Goal: Find specific page/section: Find specific page/section

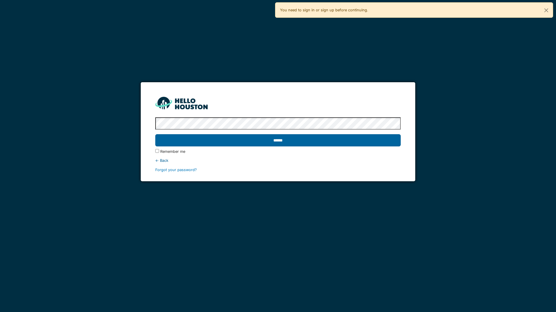
click at [255, 141] on input "******" at bounding box center [277, 140] width 245 height 12
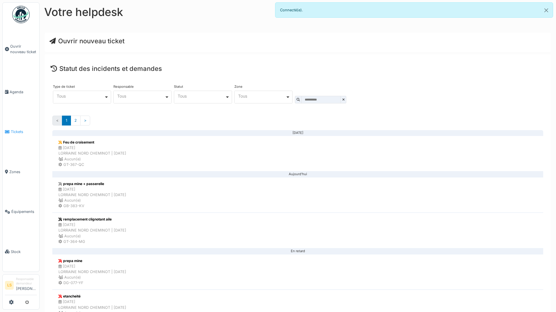
click at [15, 128] on link "Tickets" at bounding box center [21, 132] width 37 height 40
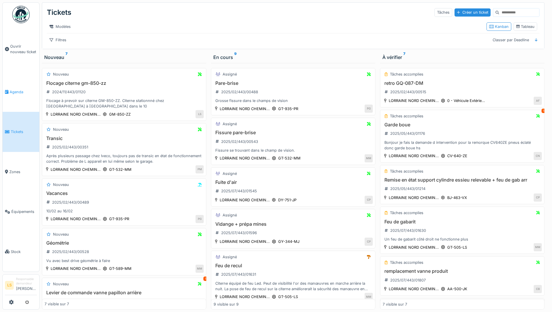
click at [21, 91] on span "Agenda" at bounding box center [23, 92] width 27 height 6
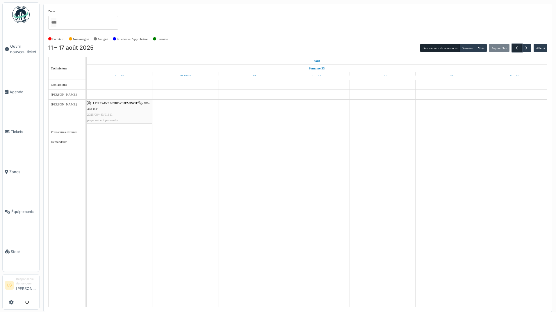
click at [518, 46] on span "button" at bounding box center [516, 48] width 5 height 5
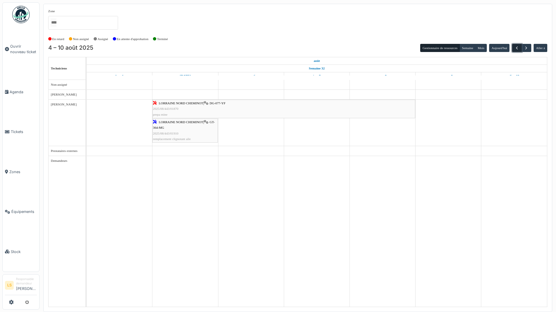
click at [520, 47] on button "button" at bounding box center [517, 48] width 10 height 8
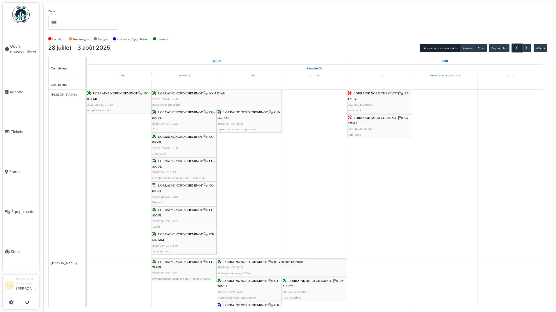
click at [517, 48] on span "button" at bounding box center [516, 48] width 5 height 5
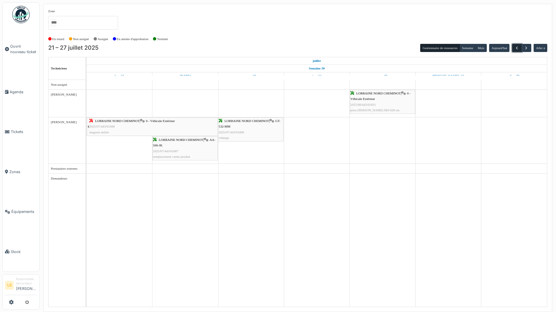
click at [519, 47] on button "button" at bounding box center [517, 48] width 10 height 8
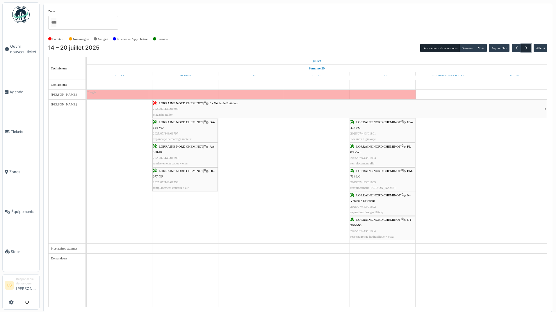
click at [528, 46] on span "button" at bounding box center [526, 48] width 5 height 5
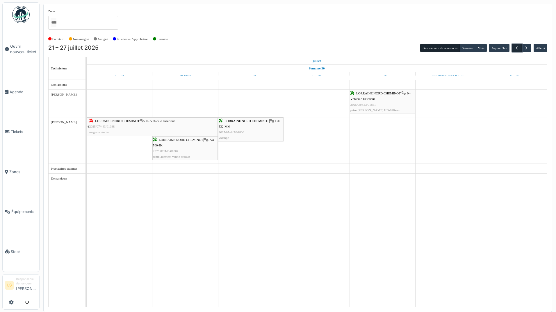
click at [514, 48] on button "button" at bounding box center [517, 48] width 10 height 8
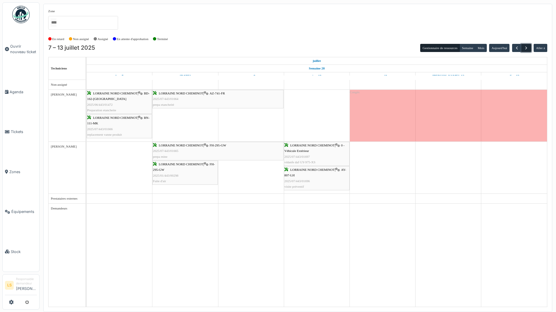
click at [528, 48] on span "button" at bounding box center [526, 48] width 5 height 5
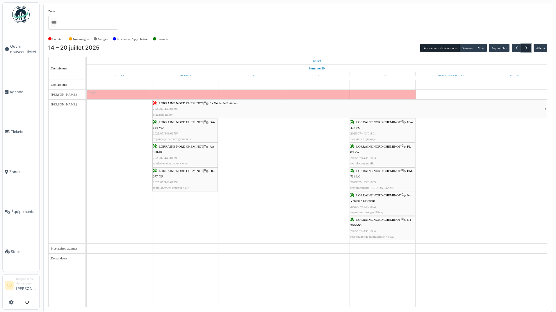
click at [528, 48] on span "button" at bounding box center [526, 48] width 5 height 5
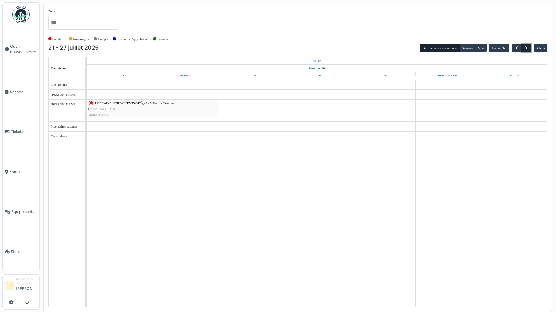
click at [528, 48] on span "button" at bounding box center [526, 48] width 5 height 5
drag, startPoint x: 528, startPoint y: 48, endPoint x: 360, endPoint y: 43, distance: 168.7
click at [514, 48] on div at bounding box center [521, 48] width 19 height 8
